Goal: Information Seeking & Learning: Learn about a topic

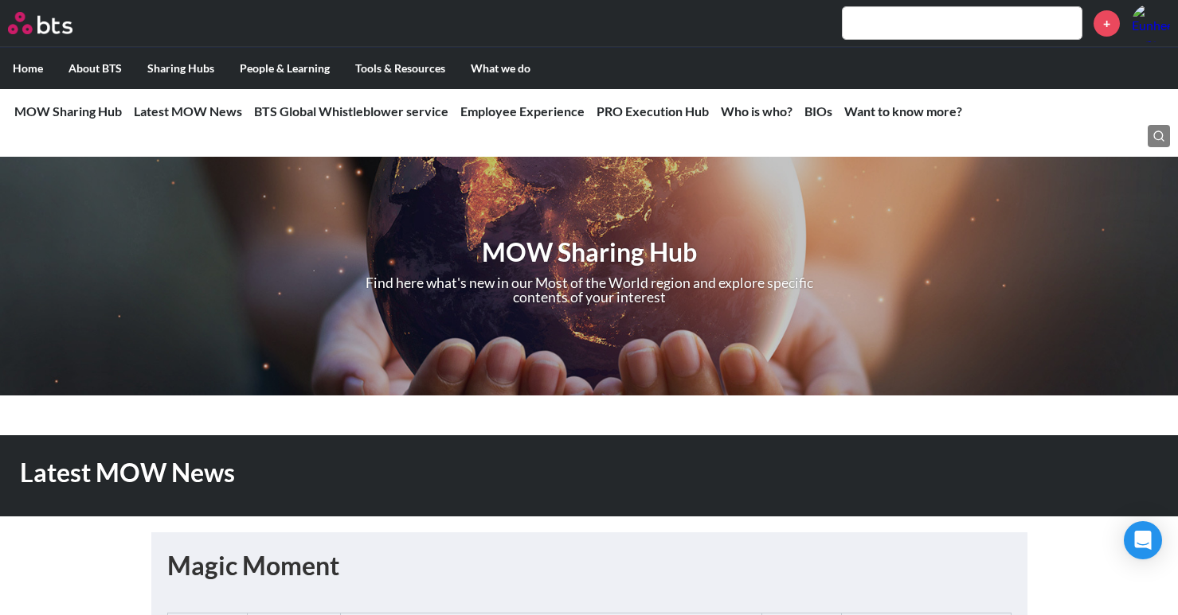
scroll to position [1672, 0]
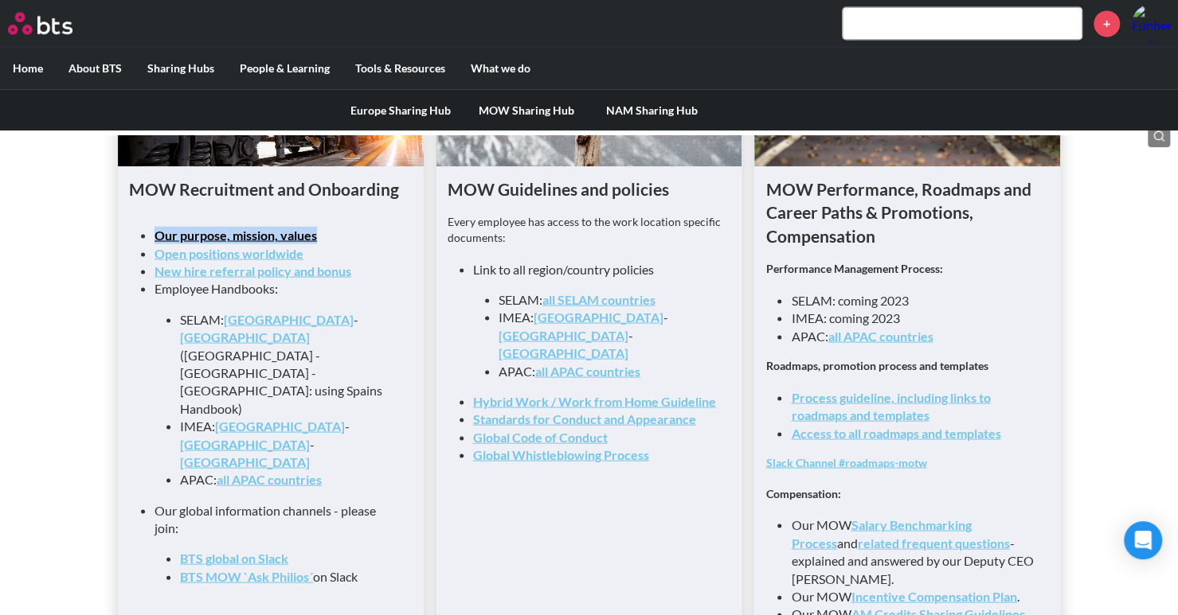
click at [516, 111] on link "MOW Sharing Hub" at bounding box center [526, 109] width 126 height 41
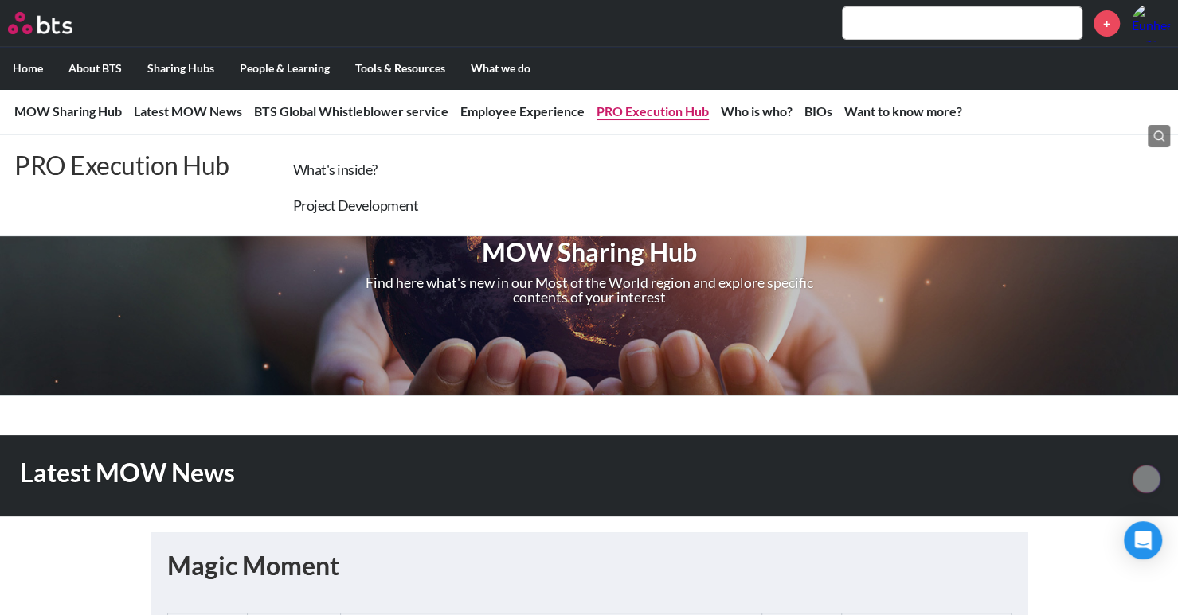
click at [673, 114] on link "PRO Execution Hub" at bounding box center [652, 111] width 112 height 15
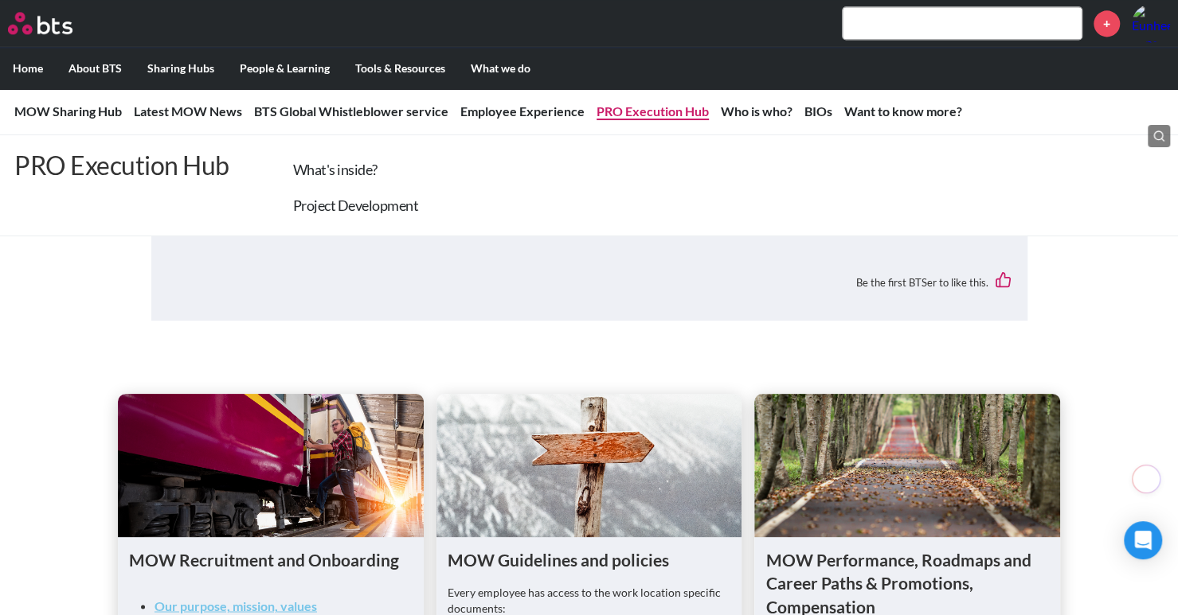
scroll to position [2600, 0]
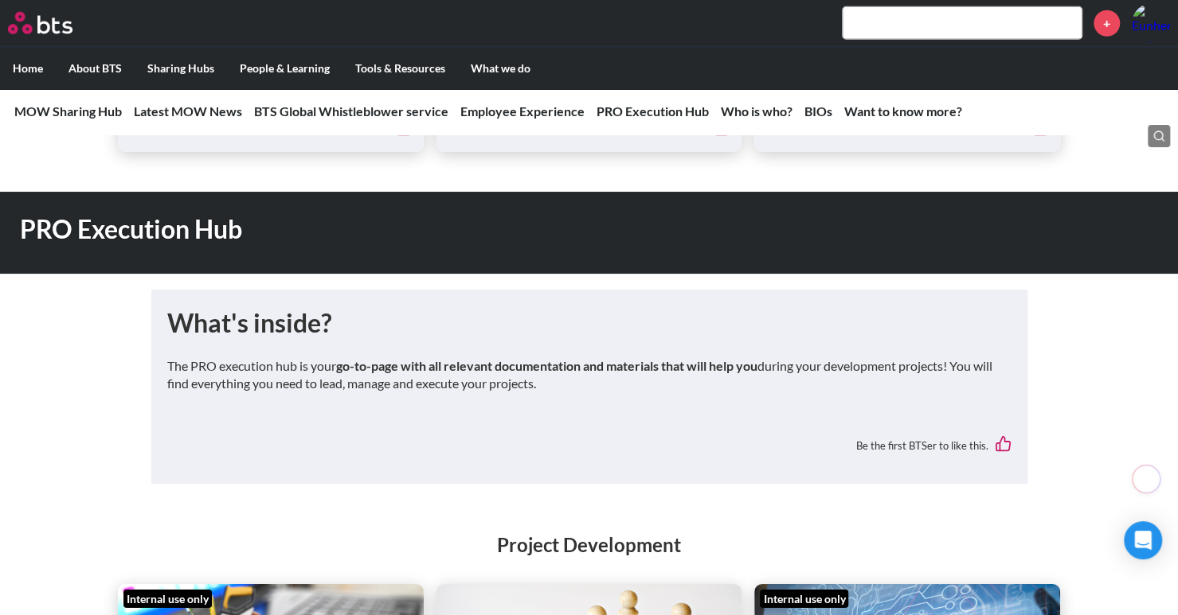
click at [152, 233] on h1 "PRO Execution Hub" at bounding box center [418, 230] width 796 height 36
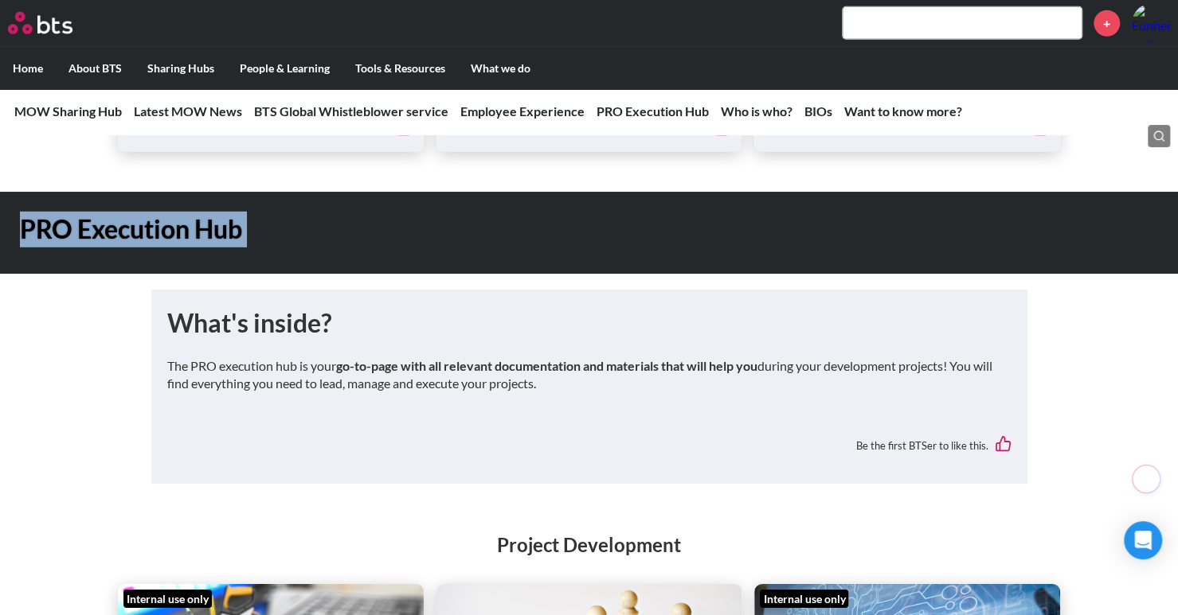
click at [152, 233] on h1 "PRO Execution Hub" at bounding box center [418, 230] width 796 height 36
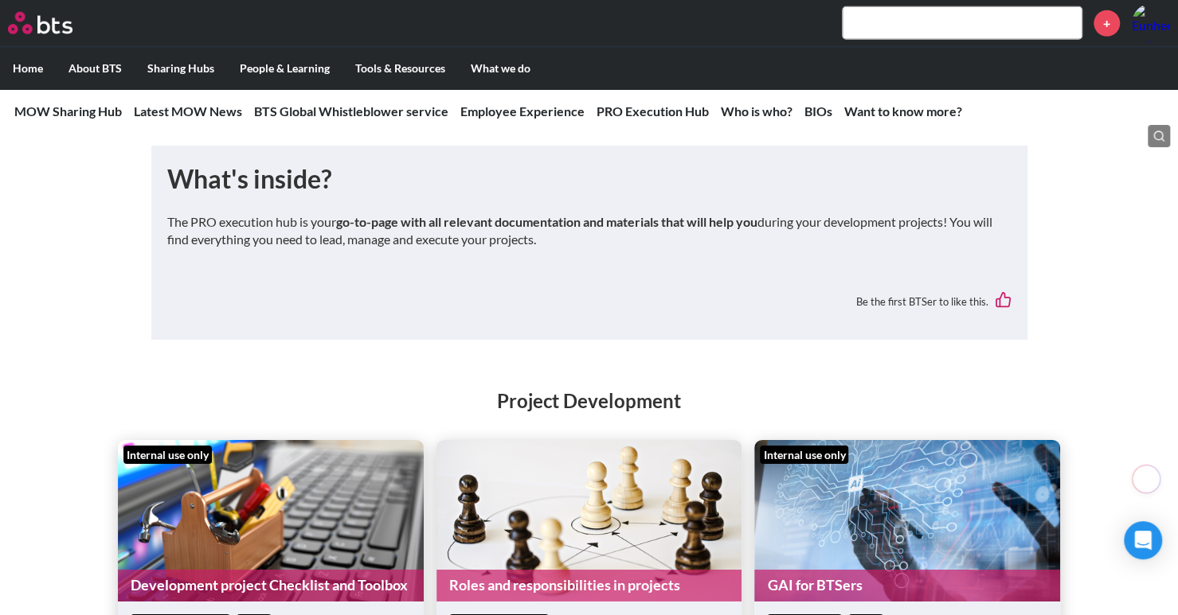
scroll to position [2919, 0]
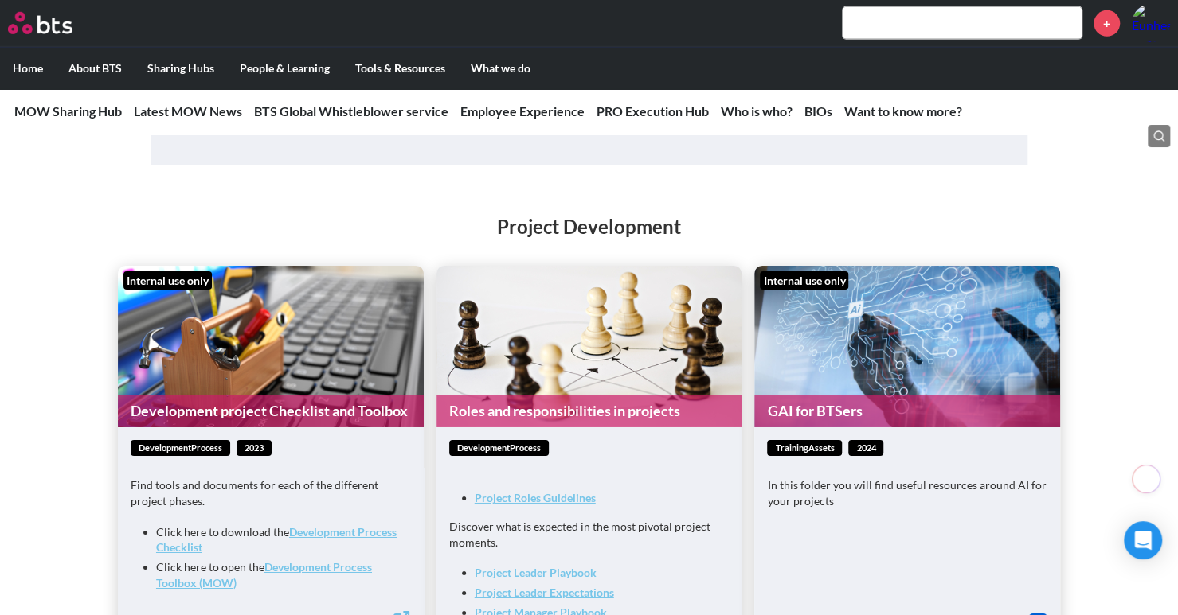
click at [567, 232] on h2 "Project Development" at bounding box center [589, 226] width 1178 height 27
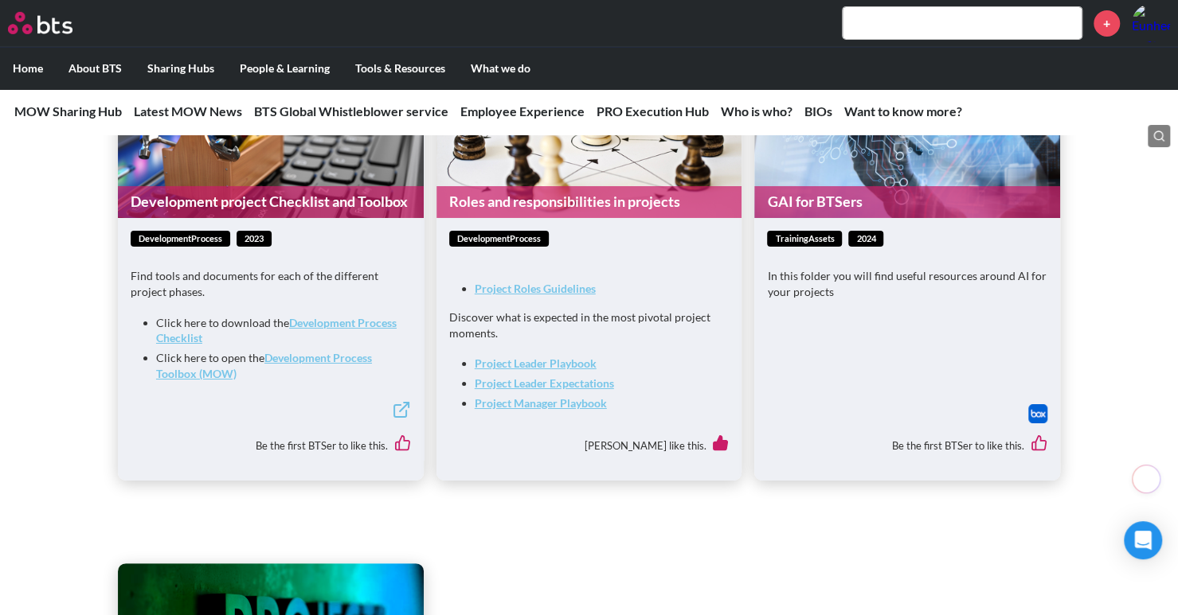
scroll to position [3078, 0]
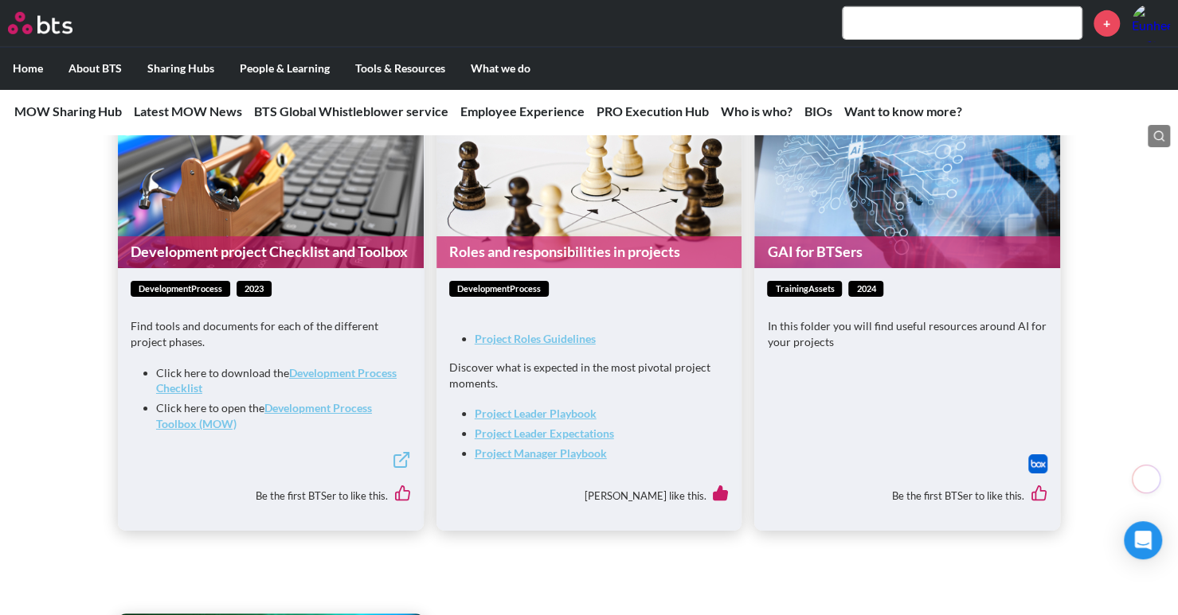
click at [403, 470] on icon at bounding box center [401, 460] width 19 height 19
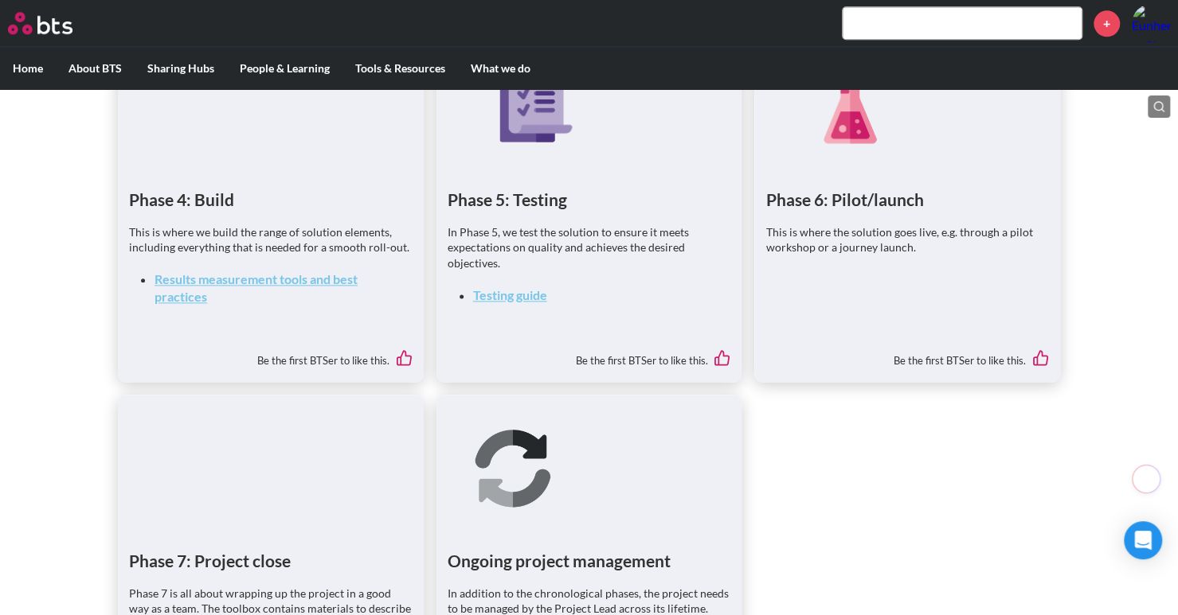
scroll to position [1035, 0]
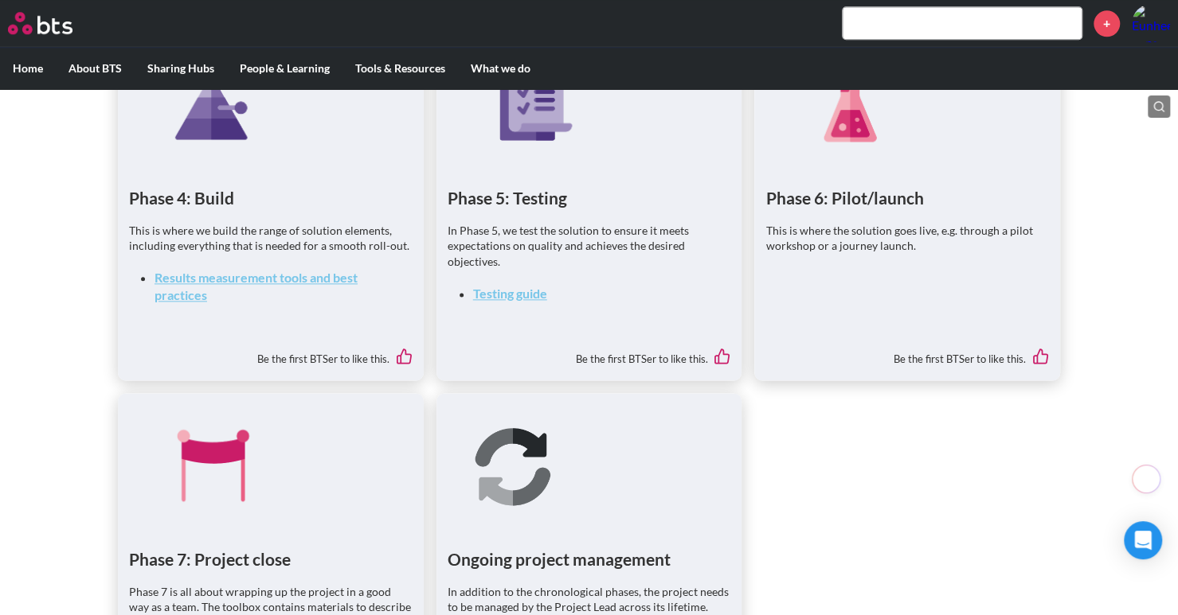
click at [948, 437] on ul "Phase 1: Project set-up Phase 1 lays the foundation for your projects and cente…" at bounding box center [589, 142] width 942 height 1228
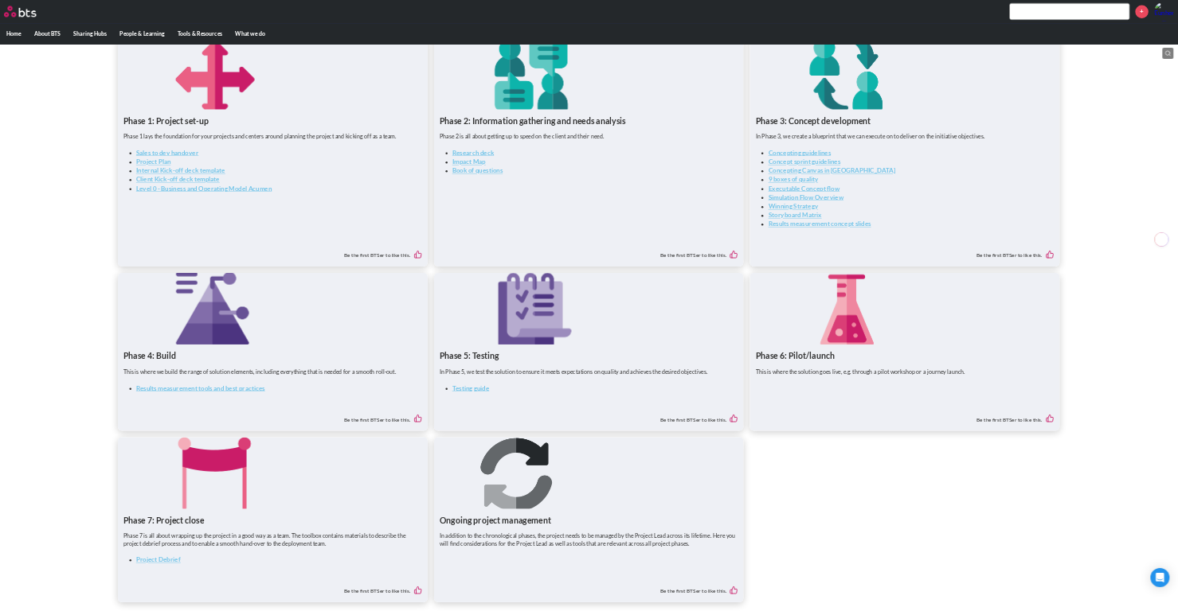
scroll to position [0, 0]
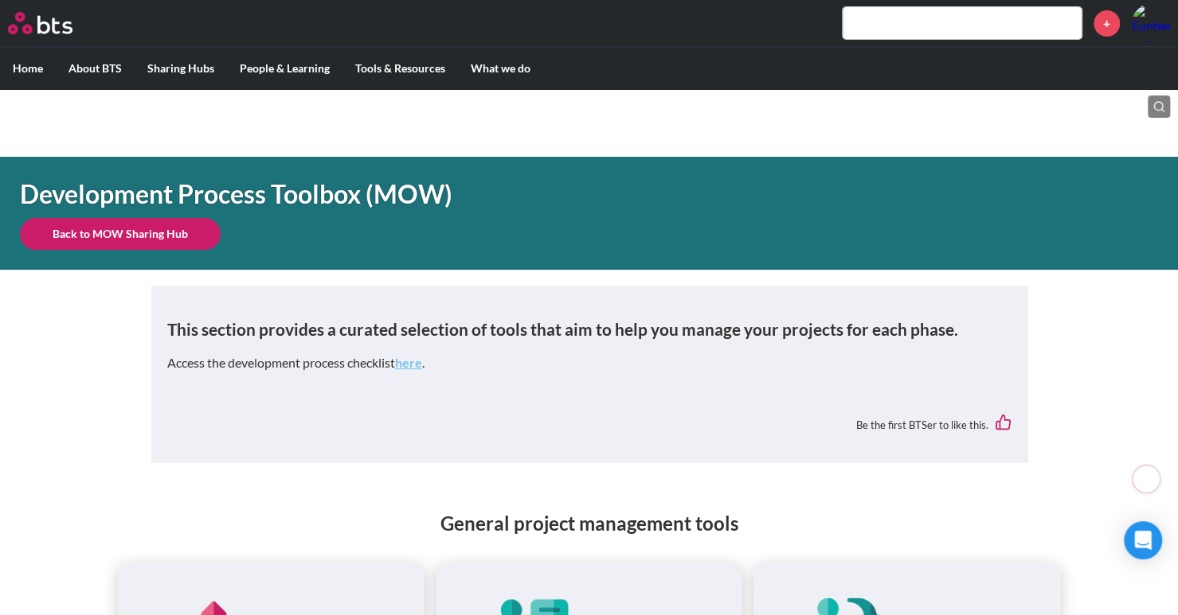
click at [132, 228] on link "Back to MOW Sharing Hub" at bounding box center [120, 234] width 201 height 32
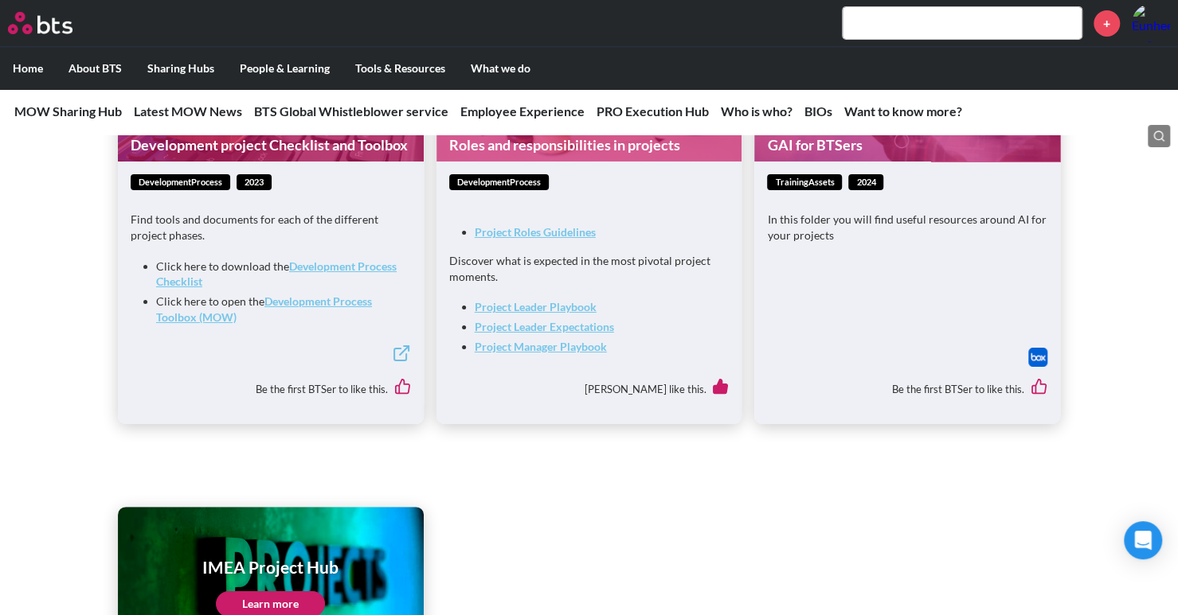
scroll to position [3026, 0]
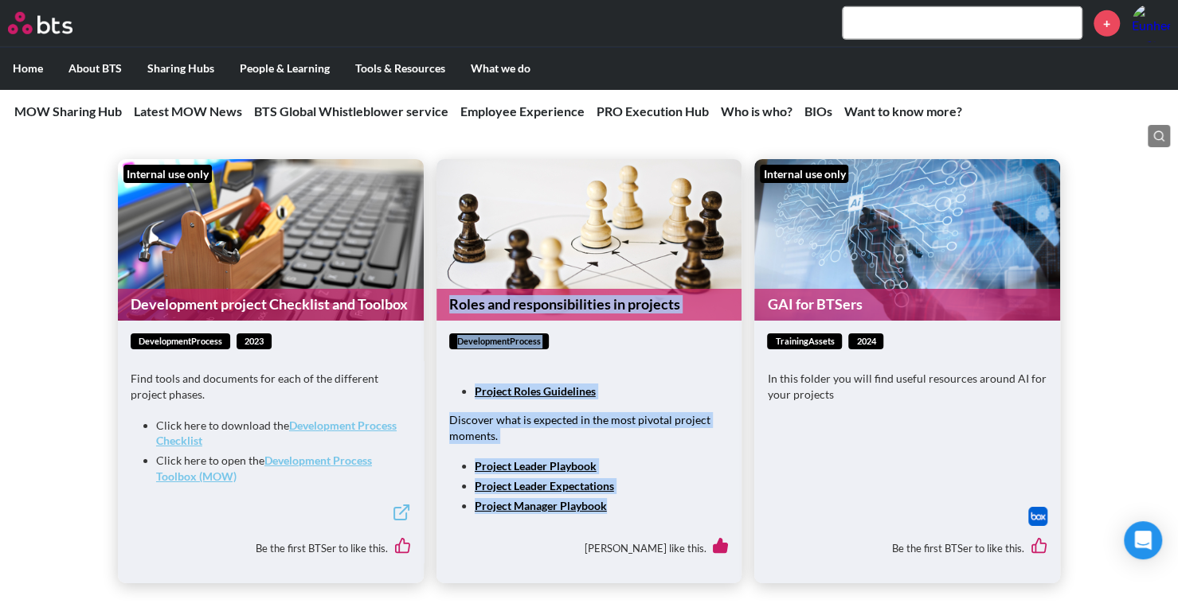
drag, startPoint x: 618, startPoint y: 518, endPoint x: 452, endPoint y: 317, distance: 260.2
click at [452, 317] on article "Roles and responsibilities in projects developmentProcess Project Roles Guideli…" at bounding box center [589, 371] width 306 height 424
copy article "Roles and responsibilities in projects developmentProcess Project Roles Guideli…"
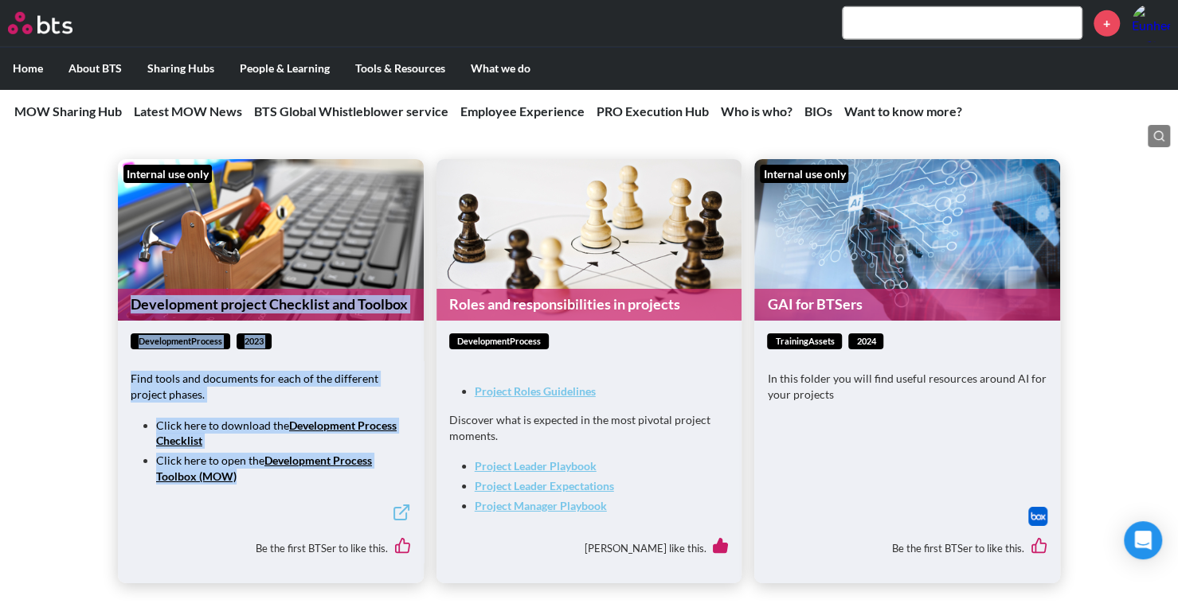
drag, startPoint x: 253, startPoint y: 492, endPoint x: 128, endPoint y: 319, distance: 213.3
click at [128, 319] on article "Internal use only Development project Checklist and Toolbox developmentProcess …" at bounding box center [271, 371] width 306 height 424
copy article "Development project Checklist and Toolbox developmentProcess 2023 Find tools an…"
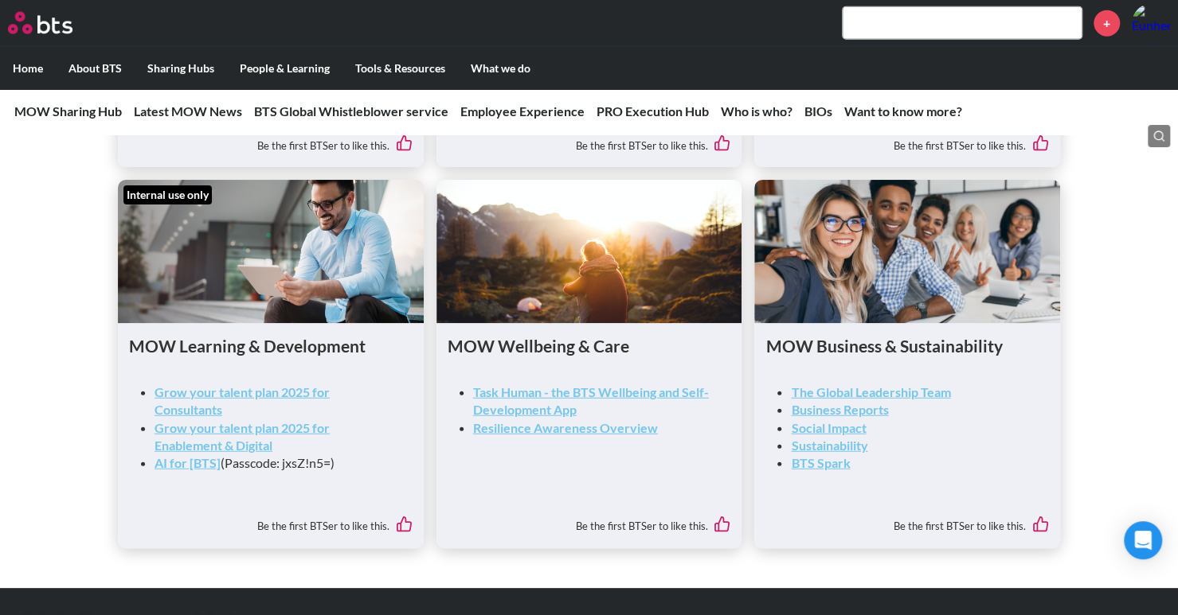
scroll to position [2229, 0]
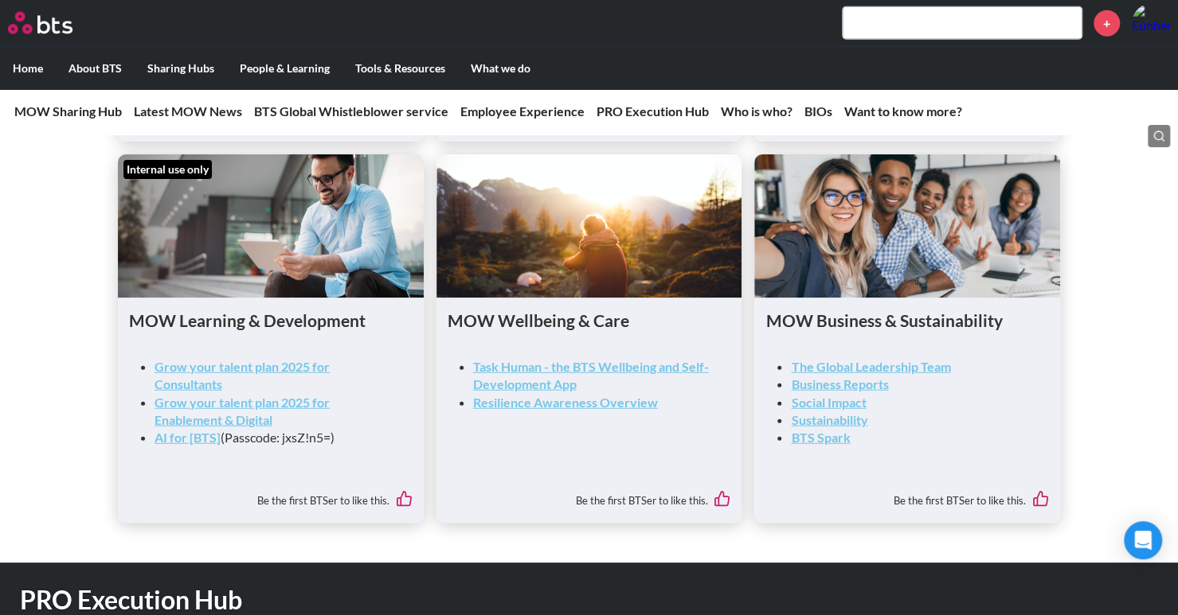
drag, startPoint x: 131, startPoint y: 328, endPoint x: 353, endPoint y: 455, distance: 255.0
click at [353, 455] on div "MOW Learning & Development Grow your talent plan 2025 for Consultants Grow your…" at bounding box center [270, 389] width 283 height 160
copy div "MOW Learning & Development Grow your talent plan 2025 for Consultants Grow your…"
